Goal: Contribute content

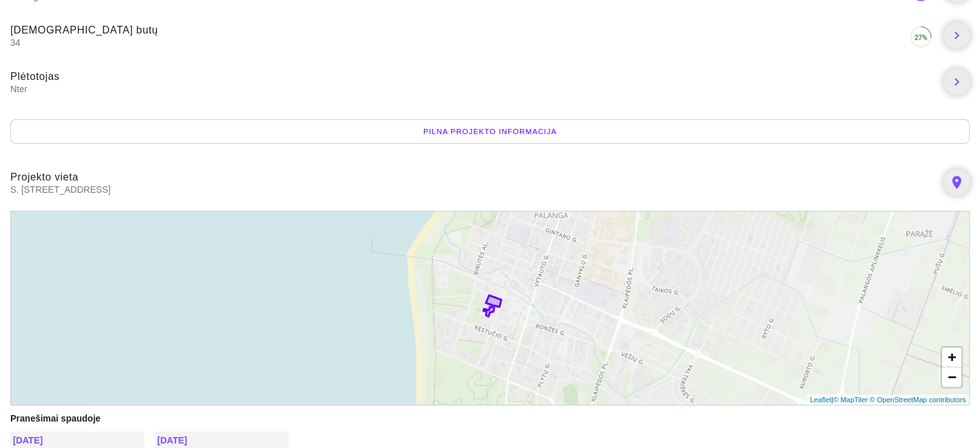
scroll to position [258, 0]
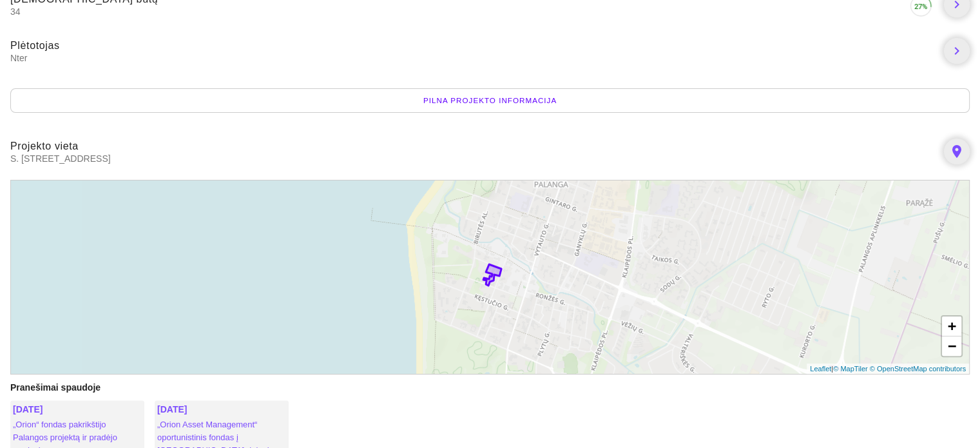
click at [510, 100] on div "Pilna projekto informacija" at bounding box center [490, 100] width 960 height 24
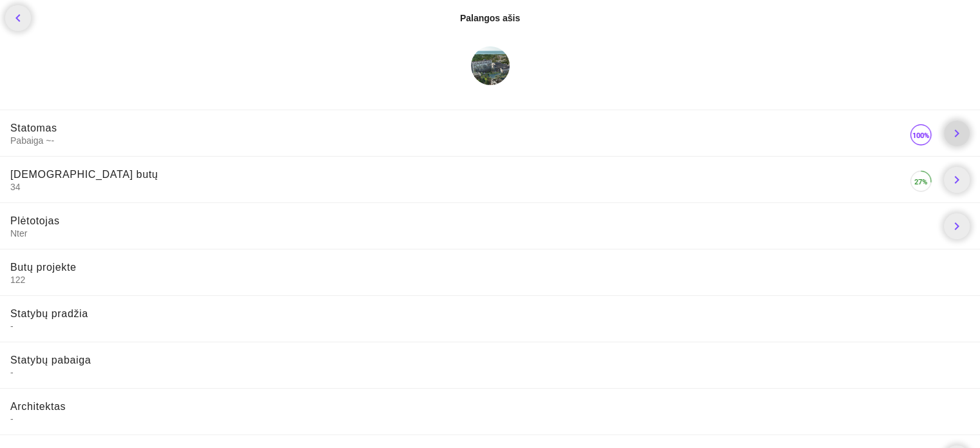
click at [957, 133] on icon "chevron_right" at bounding box center [956, 133] width 15 height 15
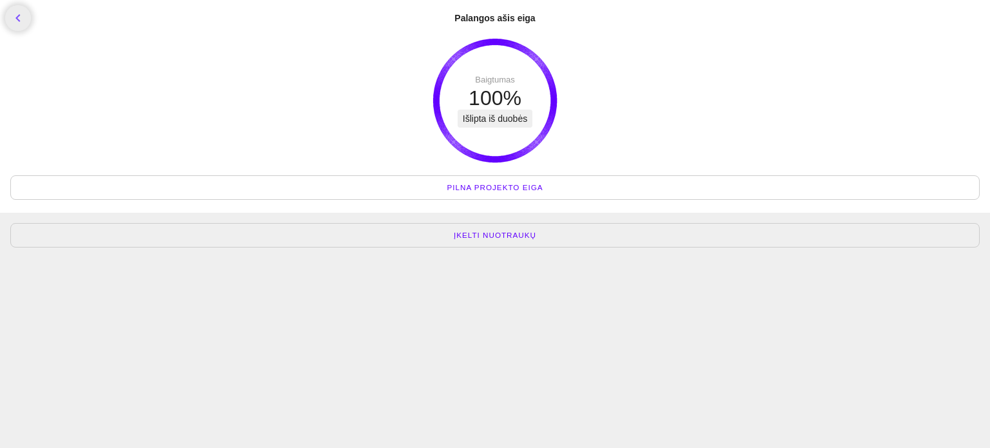
click at [506, 184] on span "Pilna projekto eiga" at bounding box center [495, 187] width 96 height 13
click at [500, 234] on span "Įkelti nuotraukų" at bounding box center [495, 235] width 83 height 13
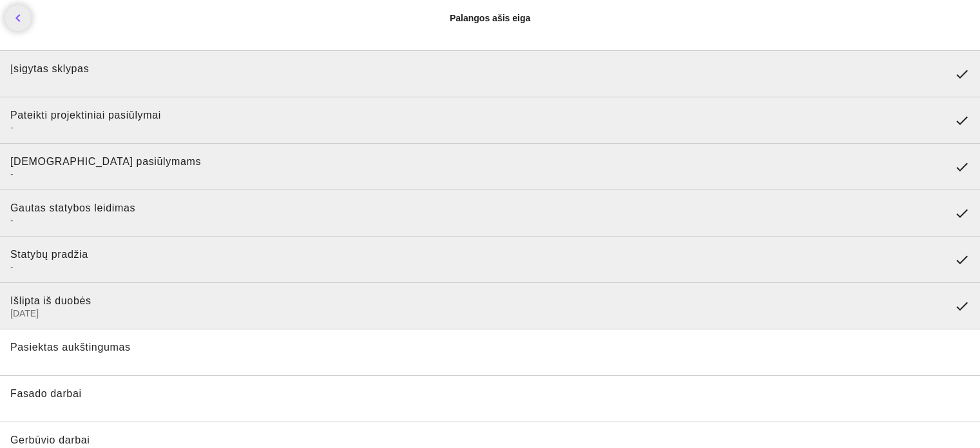
click at [958, 117] on icon "done" at bounding box center [962, 120] width 15 height 15
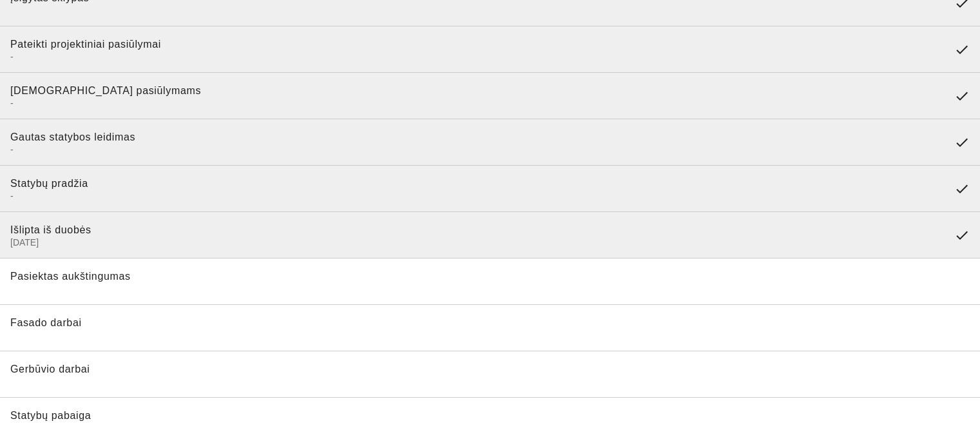
scroll to position [72, 0]
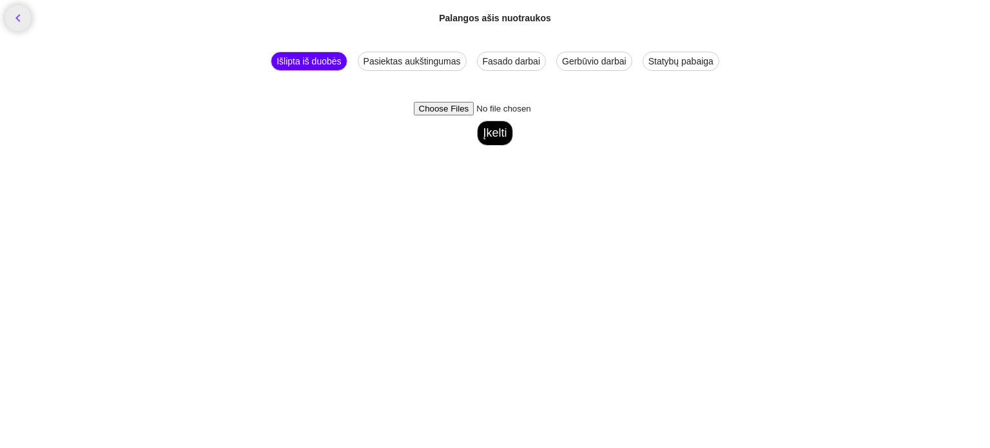
click at [508, 61] on div "Fasado darbai" at bounding box center [512, 61] width 70 height 19
